Goal: Find specific page/section: Find specific page/section

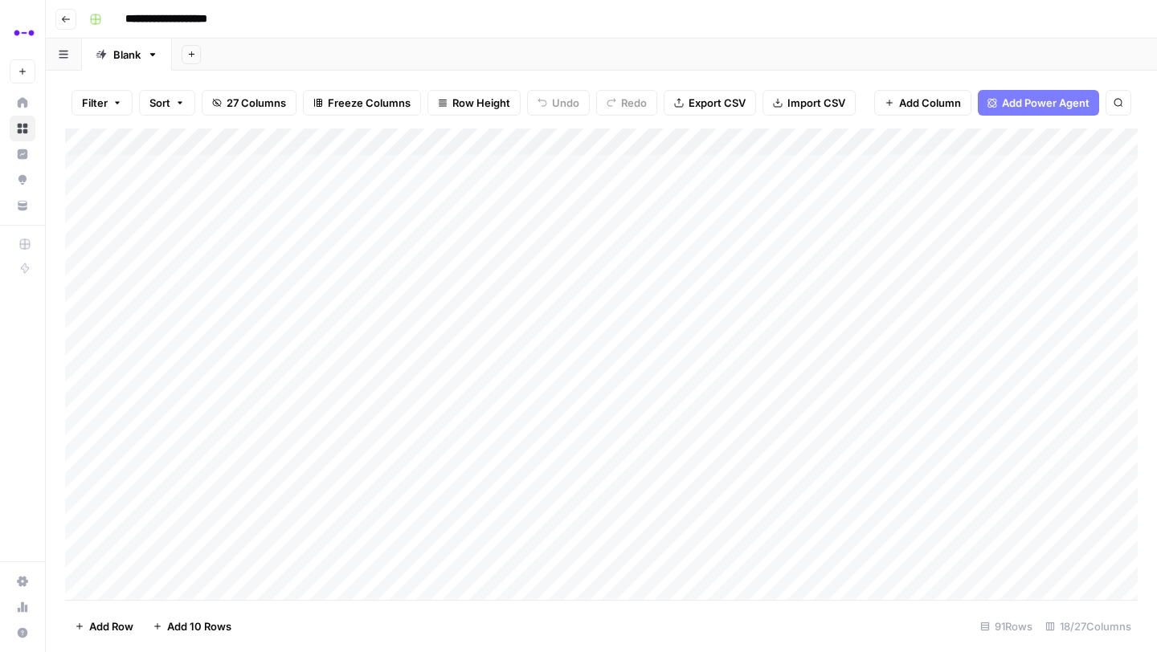
click at [62, 19] on icon "button" at bounding box center [66, 19] width 10 height 10
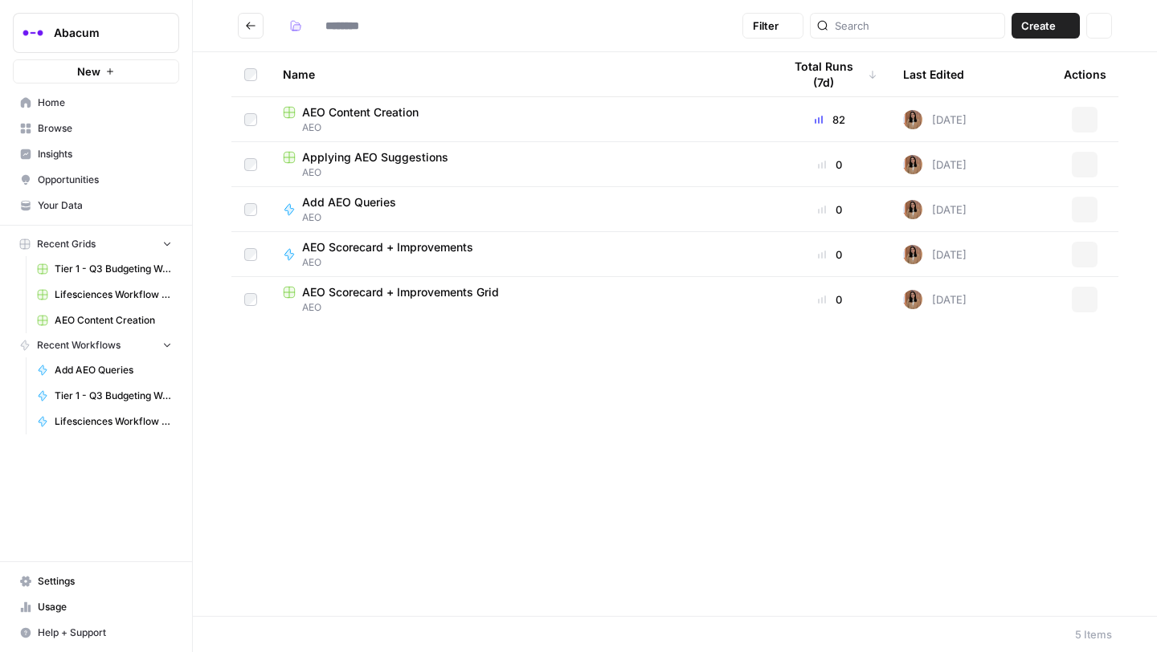
type input "***"
click at [84, 185] on span "Opportunities" at bounding box center [105, 180] width 134 height 14
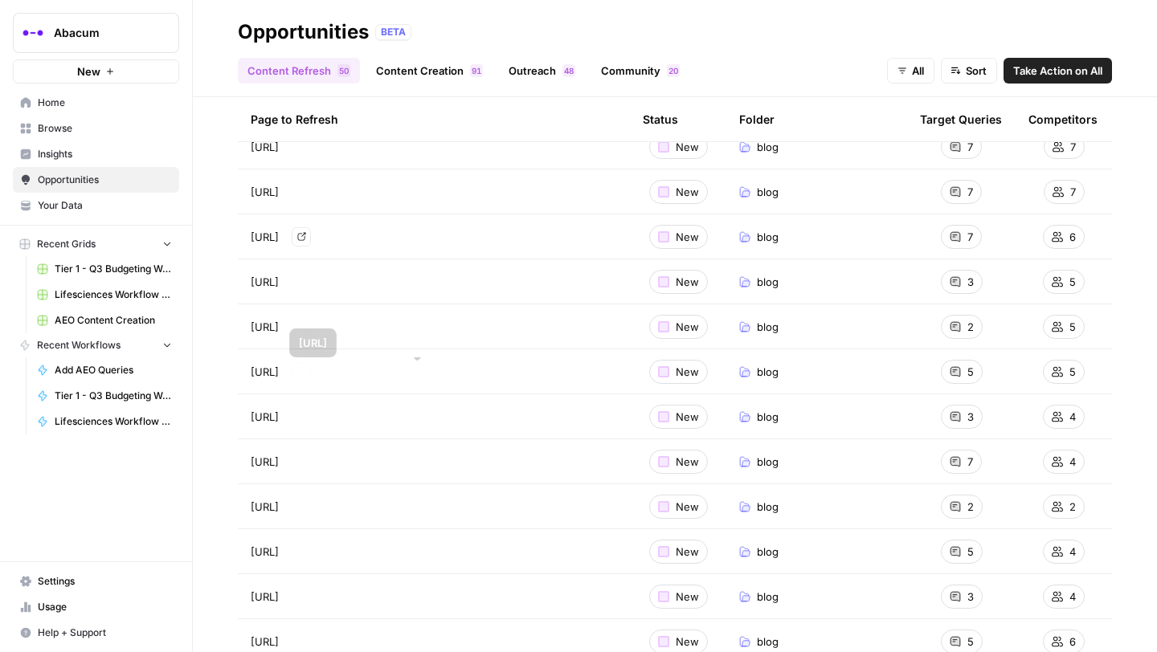
scroll to position [190, 0]
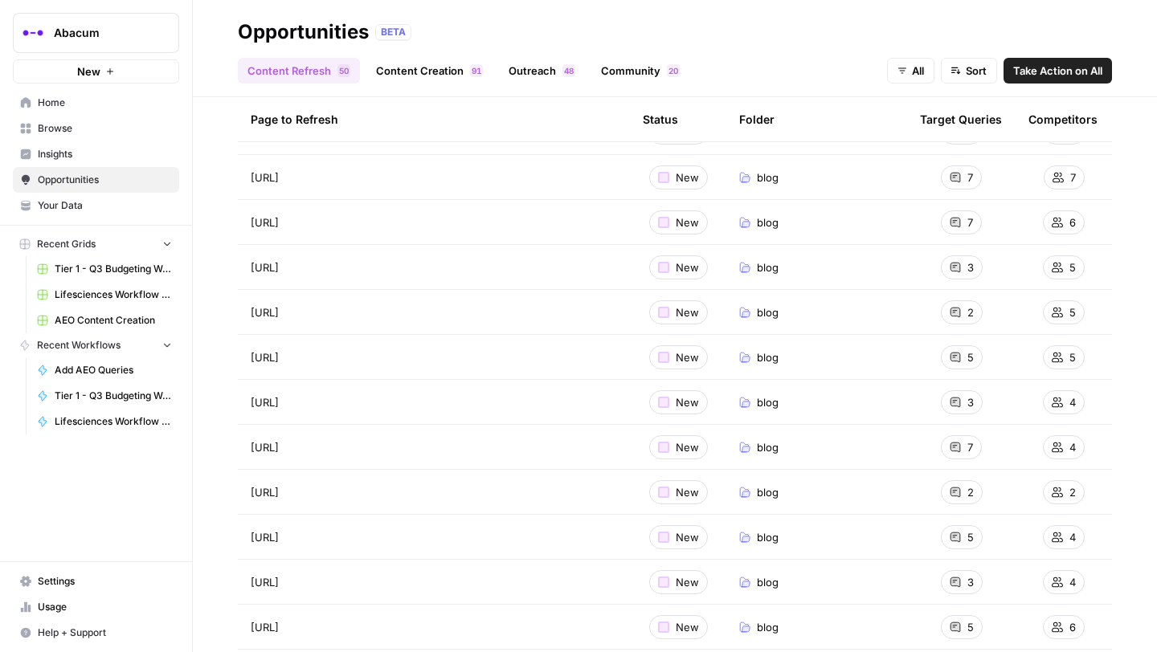
click at [76, 144] on link "Insights" at bounding box center [96, 154] width 166 height 26
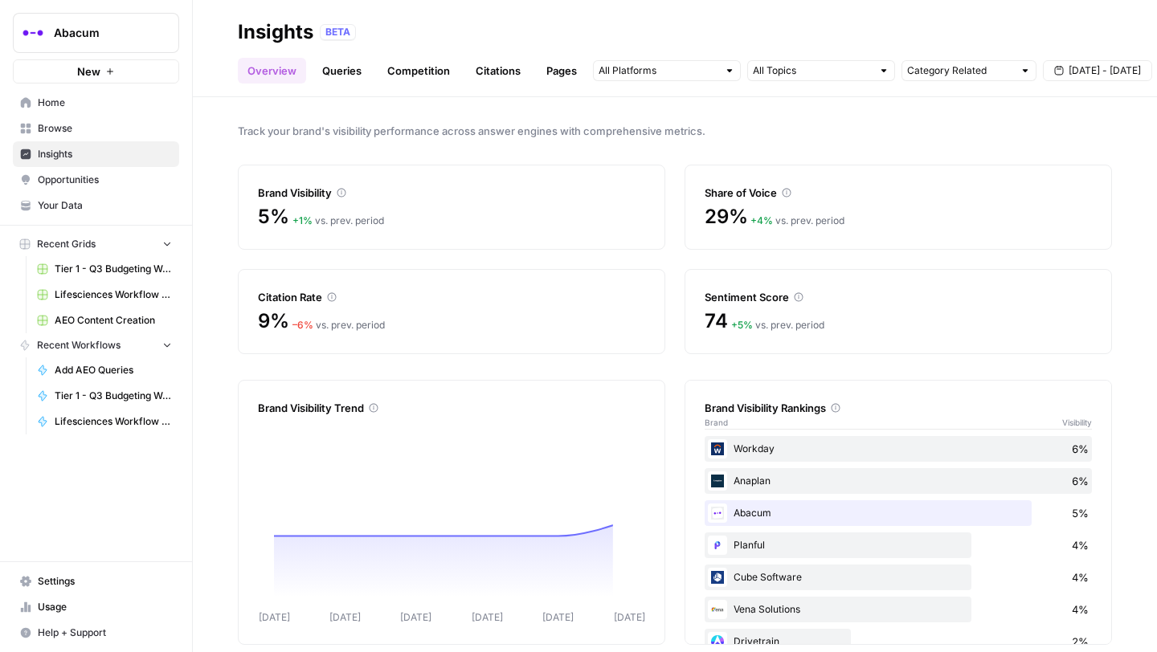
click at [348, 66] on link "Queries" at bounding box center [341, 71] width 59 height 26
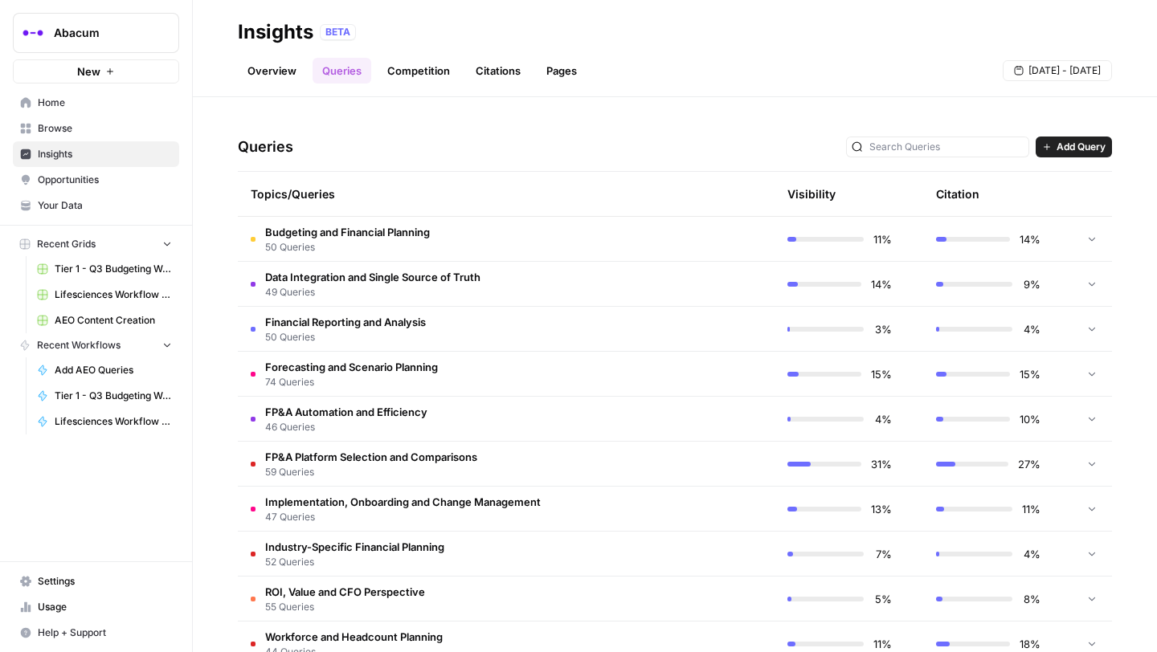
scroll to position [341, 0]
